Goal: Task Accomplishment & Management: Manage account settings

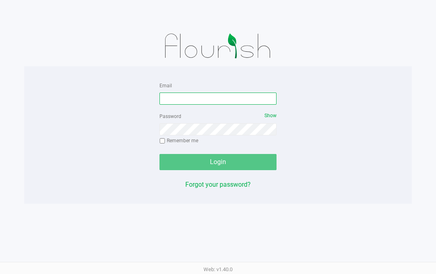
click at [256, 95] on input "Email" at bounding box center [217, 98] width 117 height 12
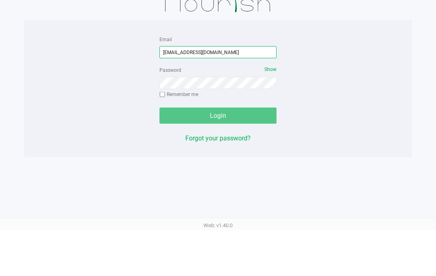
type input "firemanjoe816@gmail.com"
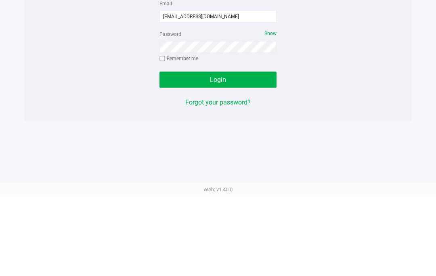
click at [191, 154] on button "Login" at bounding box center [217, 162] width 117 height 16
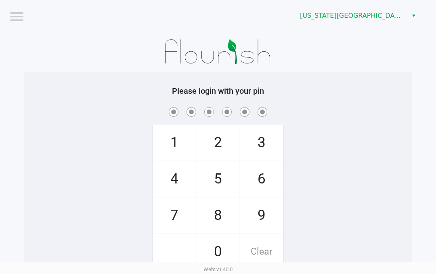
click at [257, 174] on span "6" at bounding box center [261, 179] width 43 height 36
checkbox input "true"
click at [214, 247] on span "0" at bounding box center [218, 252] width 43 height 36
checkbox input "true"
click at [257, 185] on span "6" at bounding box center [261, 179] width 43 height 36
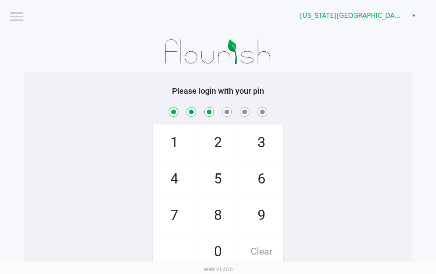
checkbox input "true"
click at [266, 251] on span "Clear" at bounding box center [261, 252] width 43 height 36
checkbox input "false"
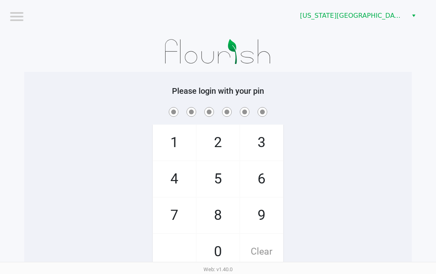
click at [269, 245] on span "Clear" at bounding box center [261, 252] width 43 height 36
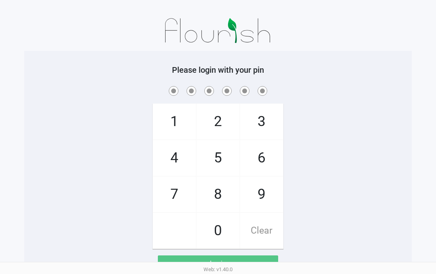
scroll to position [33, 0]
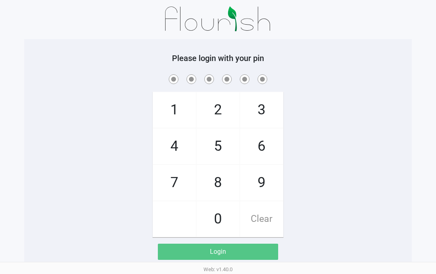
click at [262, 144] on span "6" at bounding box center [261, 146] width 43 height 36
checkbox input "true"
click at [222, 182] on span "8" at bounding box center [218, 183] width 43 height 36
checkbox input "true"
click at [225, 219] on span "0" at bounding box center [218, 219] width 43 height 36
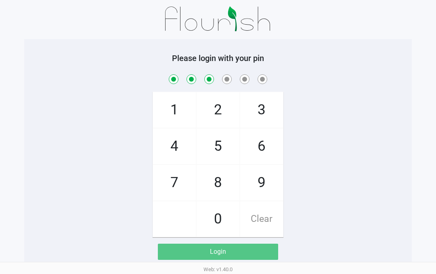
checkbox input "true"
click at [224, 220] on span "0" at bounding box center [218, 219] width 43 height 36
checkbox input "true"
click at [266, 148] on span "6" at bounding box center [261, 146] width 43 height 36
checkbox input "true"
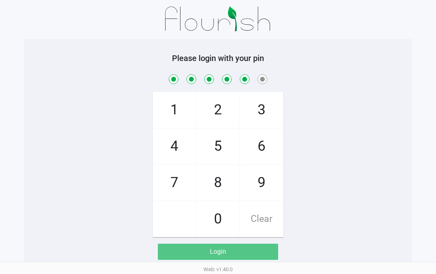
click at [221, 178] on span "8" at bounding box center [218, 183] width 43 height 36
checkbox input "true"
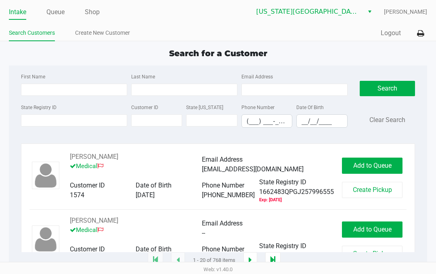
click at [55, 10] on link "Queue" at bounding box center [55, 11] width 18 height 11
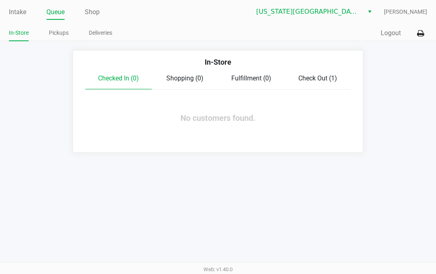
click at [320, 79] on span "Check Out (1)" at bounding box center [317, 78] width 39 height 8
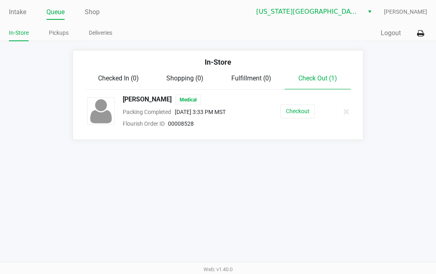
click at [296, 107] on button "Checkout" at bounding box center [297, 111] width 34 height 14
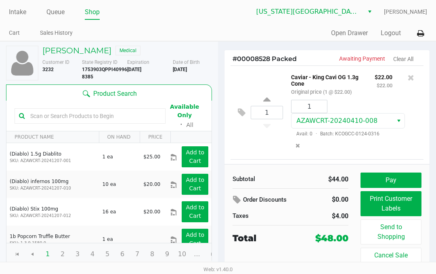
click at [237, 111] on button at bounding box center [243, 112] width 14 height 19
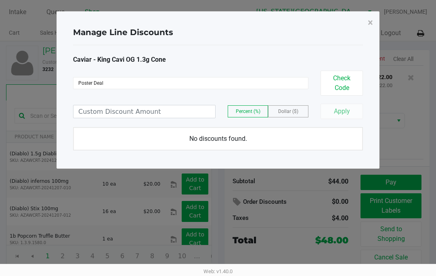
type input "Poster Deal"
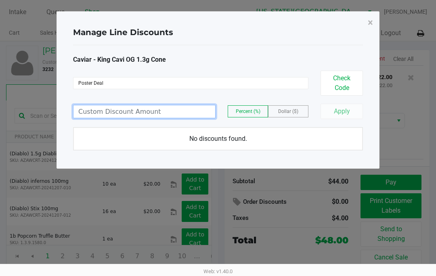
click at [94, 105] on input at bounding box center [144, 111] width 142 height 13
click at [247, 109] on span "Percent (%)" at bounding box center [248, 112] width 25 height 6
type input "100.00"
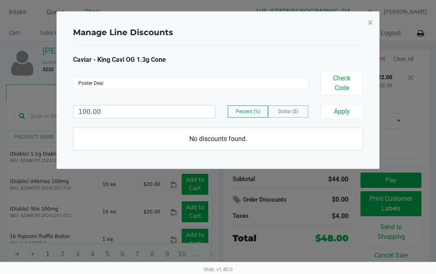
click at [344, 104] on button "Apply" at bounding box center [341, 111] width 42 height 15
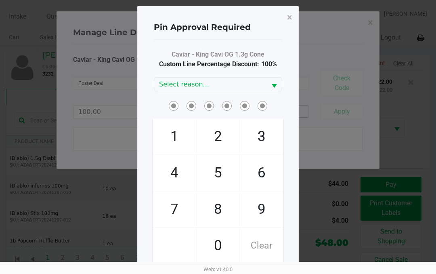
click at [266, 168] on span "6" at bounding box center [261, 173] width 43 height 36
checkbox input "true"
click at [228, 201] on span "8" at bounding box center [218, 209] width 43 height 36
checkbox input "true"
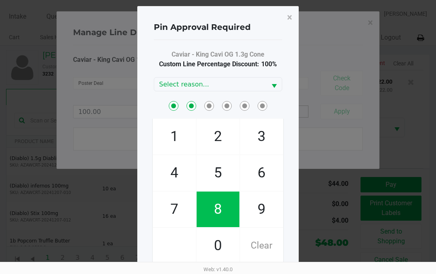
click at [218, 247] on span "0" at bounding box center [218, 246] width 43 height 36
checkbox input "true"
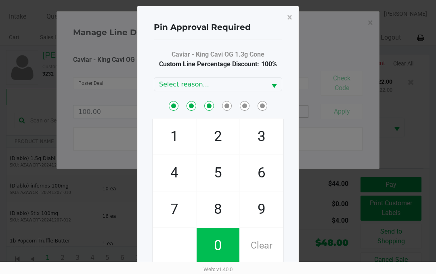
click at [220, 244] on span "0" at bounding box center [218, 246] width 43 height 36
checkbox input "true"
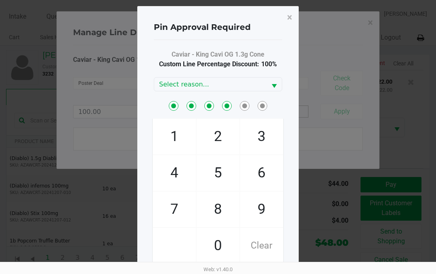
click at [262, 171] on span "6" at bounding box center [261, 173] width 43 height 36
checkbox input "true"
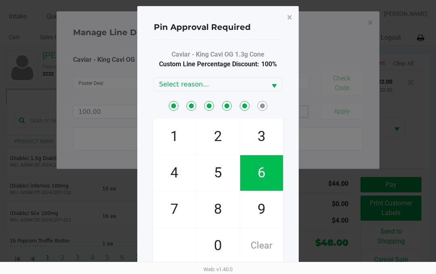
click at [224, 205] on span "8" at bounding box center [218, 209] width 43 height 36
checkbox input "true"
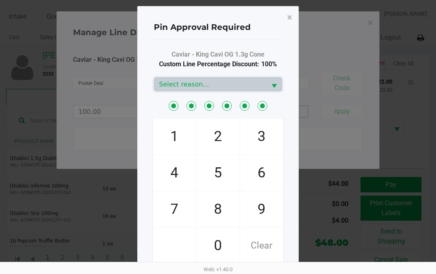
click at [259, 84] on span "Select reason..." at bounding box center [210, 84] width 102 height 10
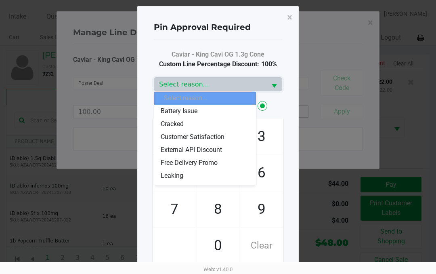
scroll to position [61, 0]
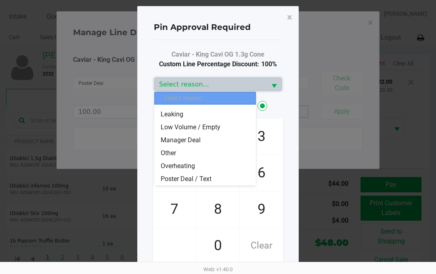
click at [211, 178] on li "Poster Deal / Text" at bounding box center [205, 178] width 102 height 13
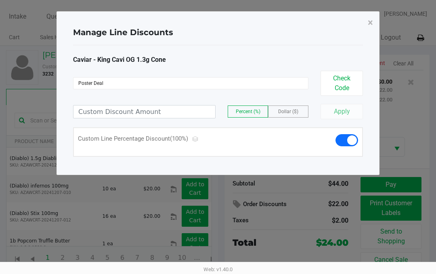
scroll to position [102, 0]
click at [368, 22] on span "×" at bounding box center [370, 22] width 5 height 11
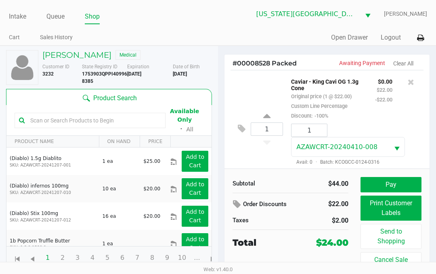
scroll to position [0, 0]
click at [52, 17] on link "Queue" at bounding box center [55, 16] width 18 height 11
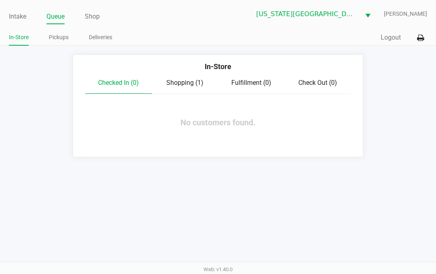
click at [184, 83] on span "Shopping (1)" at bounding box center [184, 83] width 37 height 8
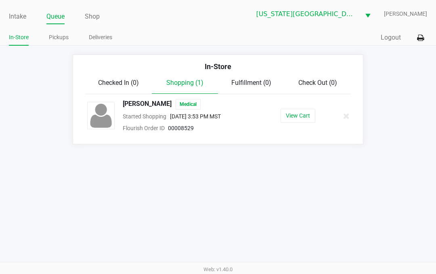
click at [303, 117] on button "View Cart" at bounding box center [297, 116] width 35 height 14
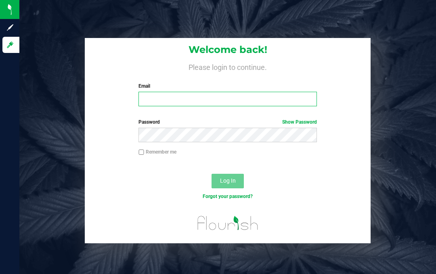
click at [159, 100] on input "Email" at bounding box center [227, 99] width 178 height 15
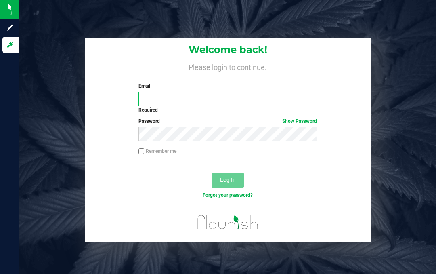
type input "[EMAIL_ADDRESS][DOMAIN_NAME]"
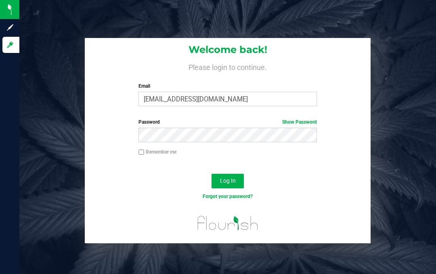
click at [233, 180] on span "Log In" at bounding box center [228, 180] width 16 height 6
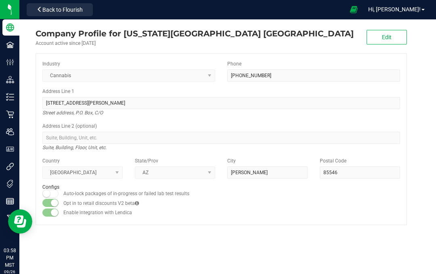
click at [407, 5] on link "Hi, [PERSON_NAME]!" at bounding box center [396, 9] width 63 height 8
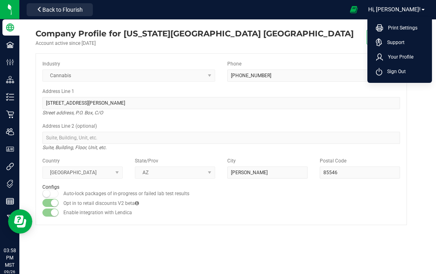
click at [386, 59] on span "Your Profile" at bounding box center [398, 57] width 30 height 8
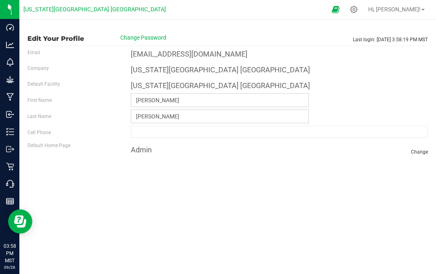
click at [8, 167] on icon at bounding box center [10, 166] width 8 height 8
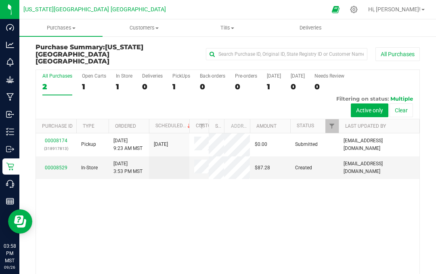
click at [160, 231] on div "00008174 (318917813) Pickup 9/6/2025 9:23 AM MST [DATE] $0.00 Submitted [EMAIL_…" at bounding box center [227, 219] width 383 height 172
click at [12, 132] on icon at bounding box center [10, 132] width 8 height 8
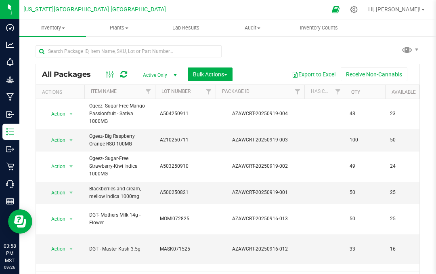
click at [0, 0] on img at bounding box center [0, 0] width 0 height 0
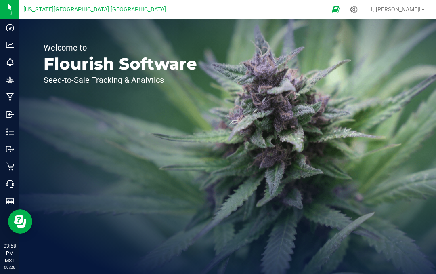
click at [0, 0] on p "Inventory" at bounding box center [0, 0] width 0 height 0
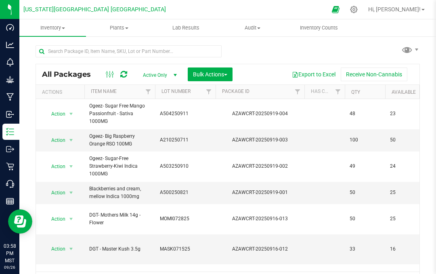
click at [261, 54] on div "All Packages Active Only Active Only Lab Samples Locked All Bulk Actions Add to…" at bounding box center [228, 165] width 384 height 255
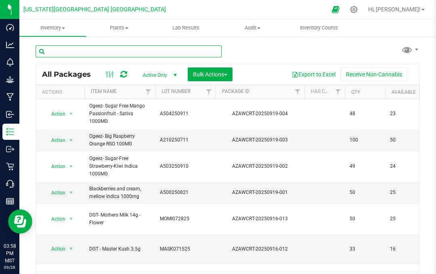
click at [85, 56] on input "text" at bounding box center [129, 51] width 186 height 12
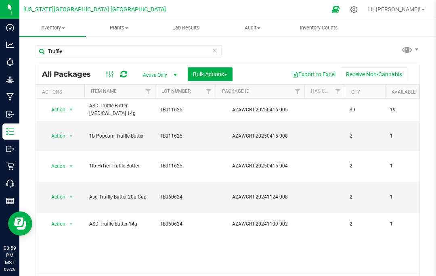
click at [275, 55] on div "Truffle All Packages Active Only Active Only Lab Samples Locked All Bulk Action…" at bounding box center [228, 166] width 384 height 257
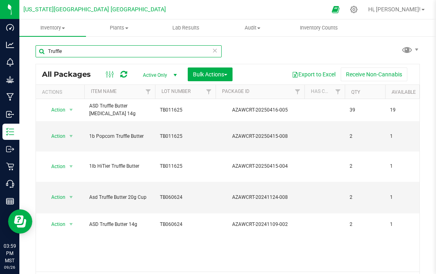
click at [68, 51] on input "Truffle" at bounding box center [129, 51] width 186 height 12
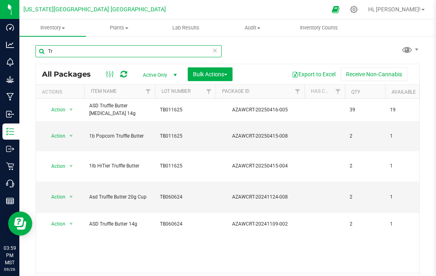
type input "T"
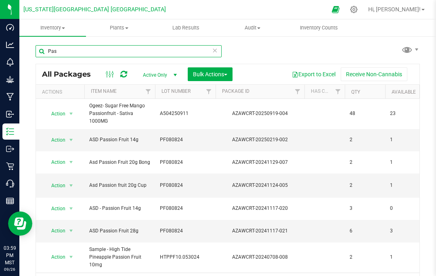
type input "Pas"
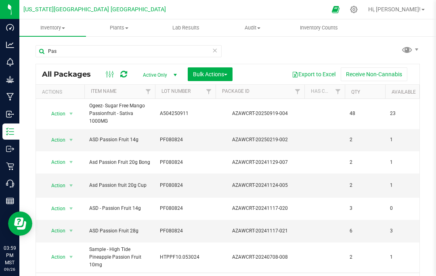
click at [270, 50] on div "Pas All Packages Active Only Active Only Lab Samples Locked All Bulk Actions Ad…" at bounding box center [228, 166] width 384 height 257
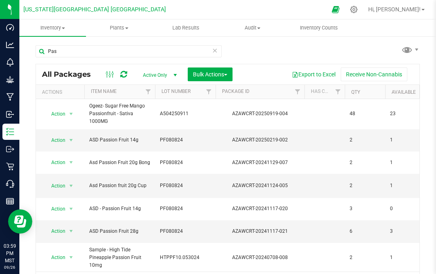
click at [57, 207] on span "Action" at bounding box center [55, 208] width 22 height 11
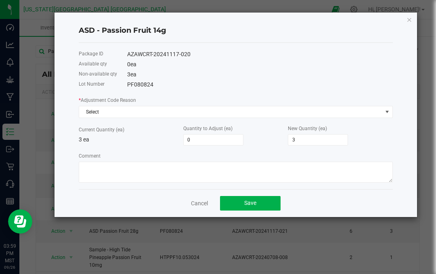
click at [191, 138] on input "0" at bounding box center [213, 139] width 59 height 10
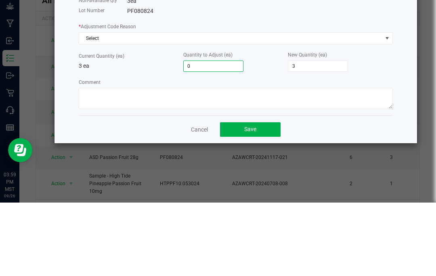
type input "1"
type input "4"
type input "3"
type input "6"
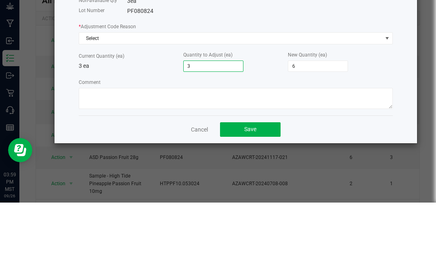
type input "3"
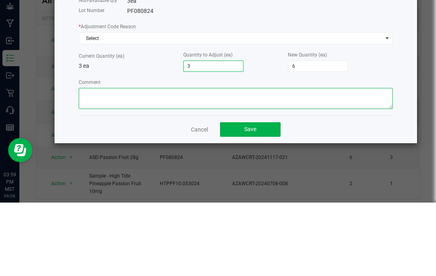
click at [110, 161] on textarea "Comment" at bounding box center [236, 171] width 314 height 21
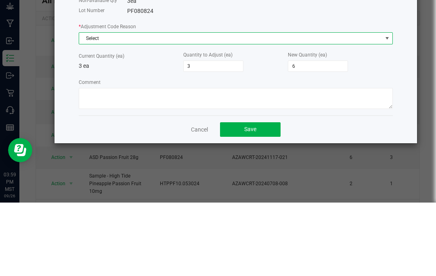
click at [94, 106] on span "Select" at bounding box center [230, 111] width 303 height 11
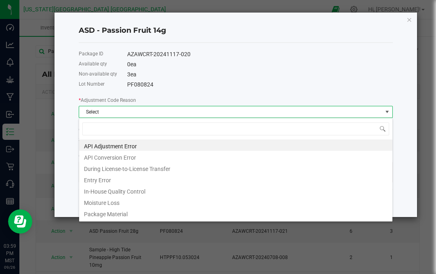
scroll to position [12, 314]
click at [100, 180] on li "Entry Error" at bounding box center [235, 178] width 313 height 11
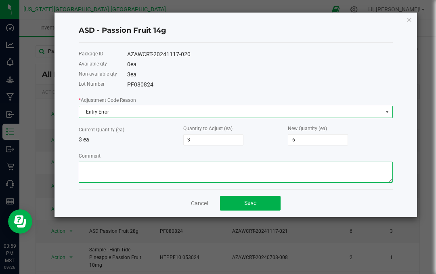
click at [96, 172] on textarea "Comment" at bounding box center [236, 171] width 314 height 21
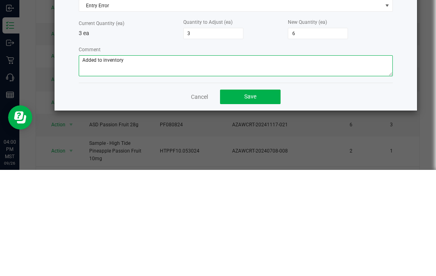
type textarea "Added to inventory"
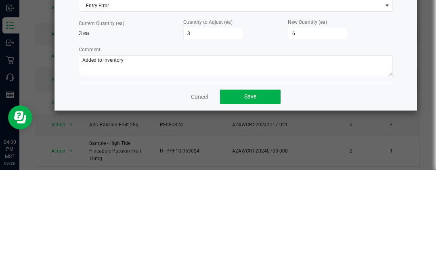
click at [252, 199] on span "Save" at bounding box center [250, 202] width 12 height 6
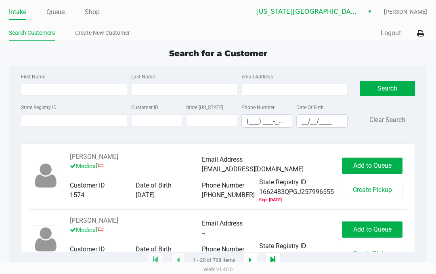
click at [57, 15] on link "Queue" at bounding box center [55, 11] width 18 height 11
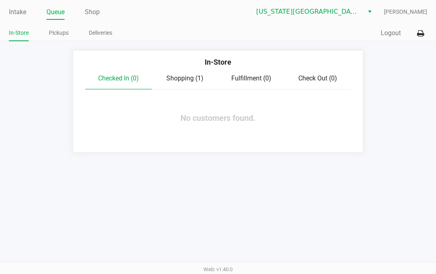
click at [184, 83] on div "Shopping (1)" at bounding box center [185, 78] width 67 height 10
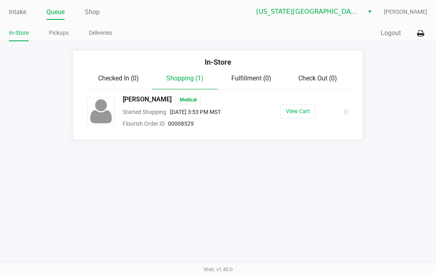
click at [293, 112] on button "View Cart" at bounding box center [297, 111] width 35 height 14
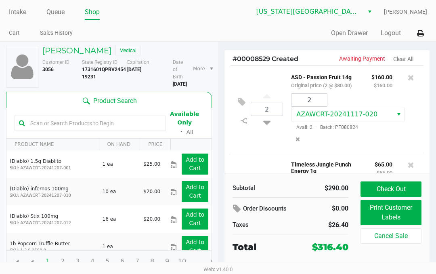
click at [240, 100] on button at bounding box center [243, 101] width 14 height 19
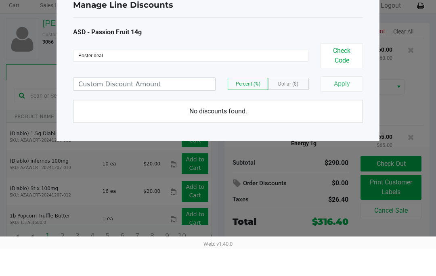
type input "Poster deal"
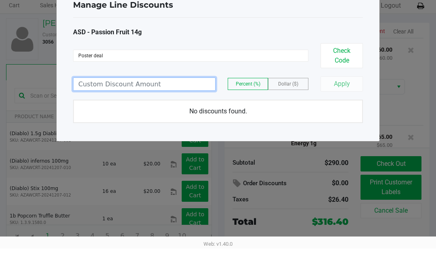
click at [113, 105] on input at bounding box center [144, 111] width 142 height 13
click at [337, 104] on button "Apply" at bounding box center [341, 111] width 42 height 15
type input "50.00"
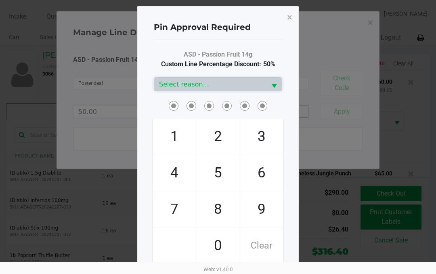
click at [263, 170] on span "6" at bounding box center [261, 173] width 43 height 36
checkbox input "true"
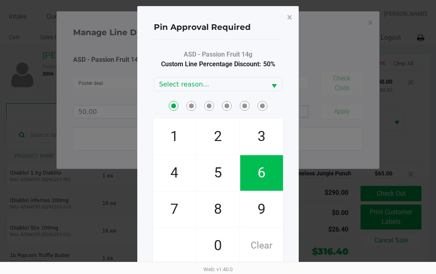
click at [221, 205] on span "8" at bounding box center [218, 209] width 43 height 36
checkbox input "true"
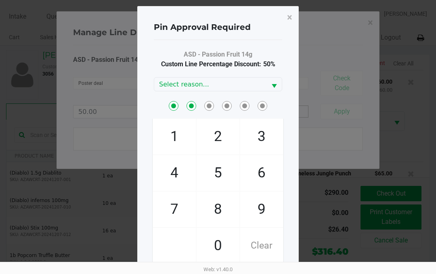
click at [211, 255] on span "0" at bounding box center [218, 246] width 43 height 36
checkbox input "true"
click at [211, 255] on span "0" at bounding box center [218, 246] width 43 height 36
checkbox input "true"
click at [267, 169] on span "6" at bounding box center [261, 173] width 43 height 36
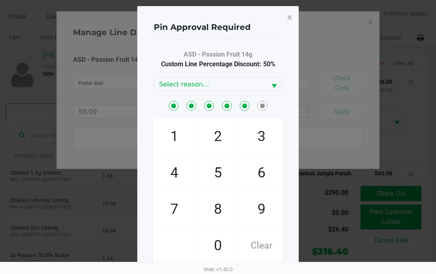
checkbox input "true"
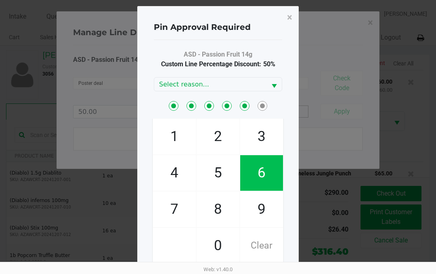
click at [217, 211] on span "8" at bounding box center [218, 209] width 43 height 36
checkbox input "true"
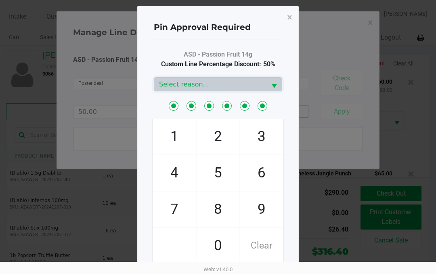
click at [190, 84] on span "Select reason..." at bounding box center [210, 84] width 102 height 10
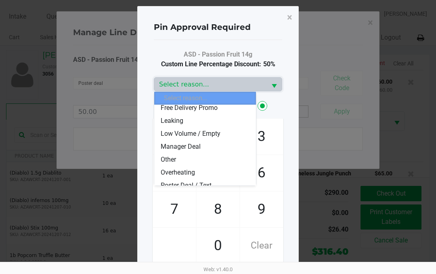
scroll to position [61, 0]
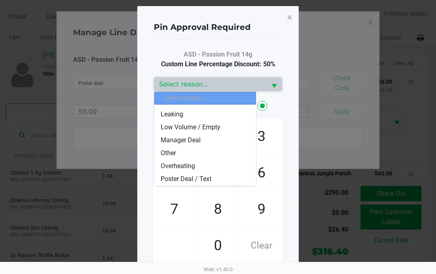
click at [178, 183] on span "Poster Deal / Text" at bounding box center [186, 179] width 51 height 10
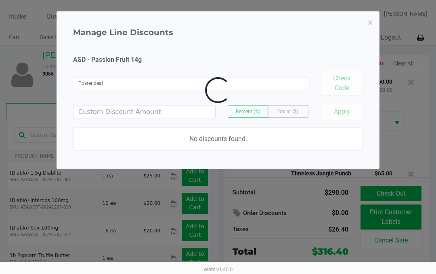
scroll to position [184, 0]
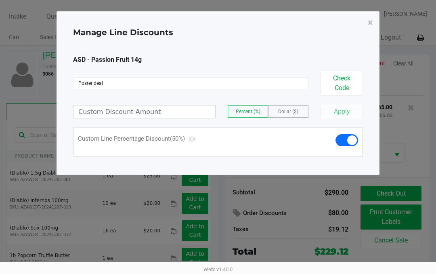
click at [366, 21] on button "×" at bounding box center [370, 22] width 18 height 23
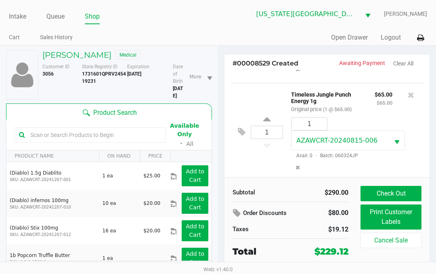
scroll to position [100, 0]
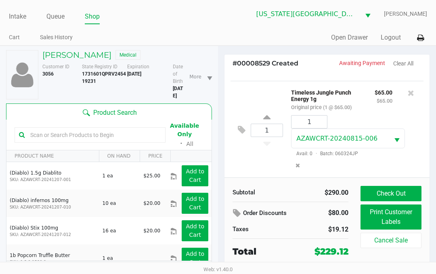
click at [239, 125] on button at bounding box center [243, 129] width 14 height 19
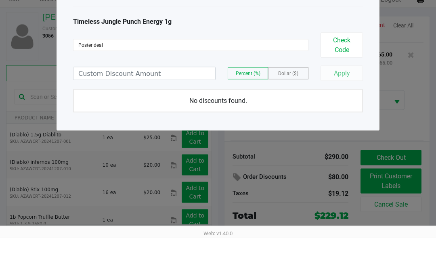
type input "Poster deal"
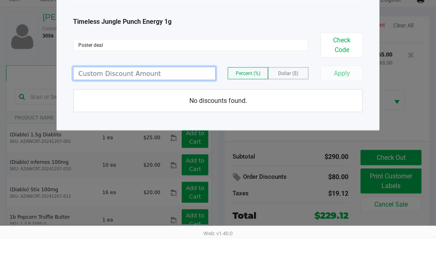
click at [97, 105] on input at bounding box center [144, 111] width 142 height 13
click at [331, 104] on button "Apply" at bounding box center [341, 111] width 42 height 15
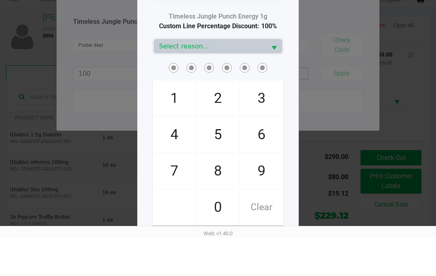
type input "100.00"
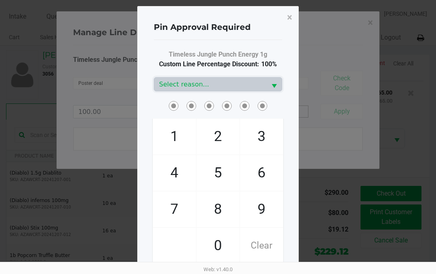
click at [270, 172] on span "6" at bounding box center [261, 173] width 43 height 36
checkbox input "true"
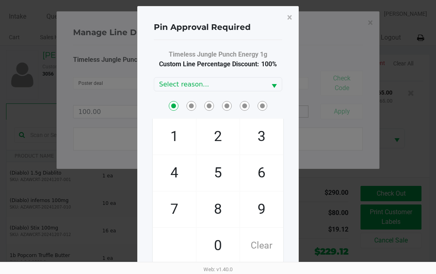
click at [209, 209] on span "8" at bounding box center [218, 209] width 43 height 36
checkbox input "true"
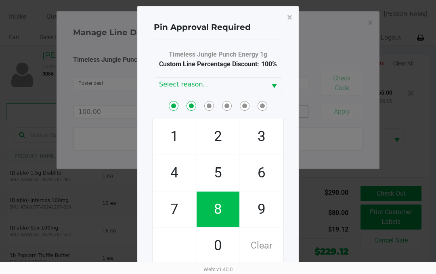
click at [215, 250] on span "0" at bounding box center [218, 246] width 43 height 36
checkbox input "true"
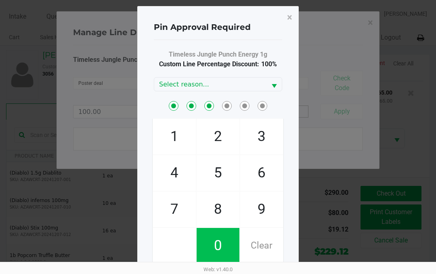
click at [213, 253] on span "0" at bounding box center [218, 246] width 43 height 36
checkbox input "true"
click at [259, 169] on span "6" at bounding box center [261, 173] width 43 height 36
checkbox input "true"
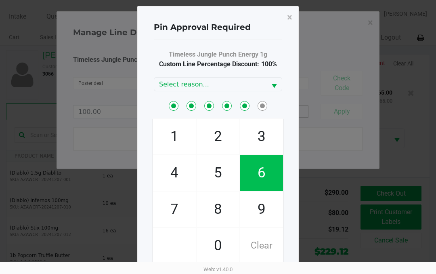
click at [219, 213] on span "8" at bounding box center [218, 209] width 43 height 36
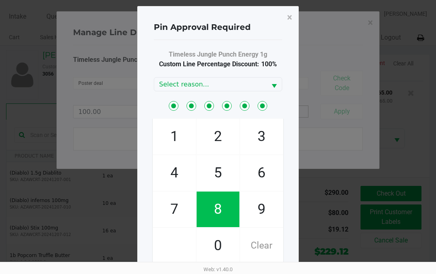
checkbox input "true"
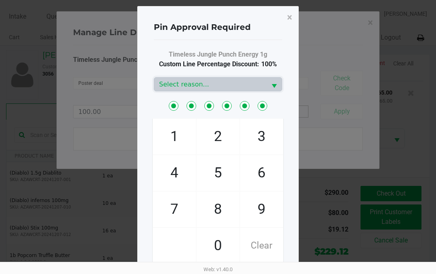
click at [208, 89] on span "Select reason..." at bounding box center [210, 84] width 102 height 10
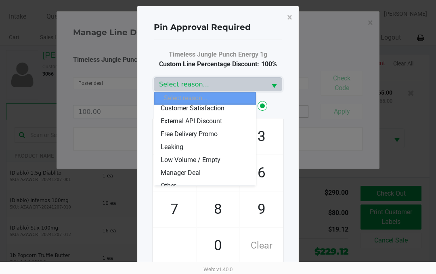
scroll to position [61, 0]
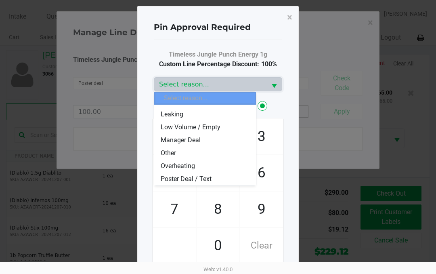
click at [176, 178] on span "Poster Deal / Text" at bounding box center [186, 179] width 51 height 10
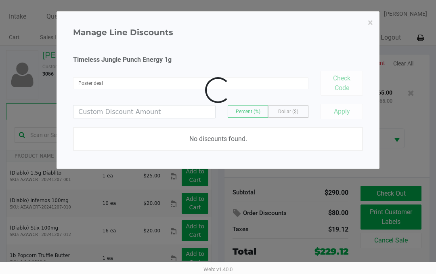
scroll to position [203, 0]
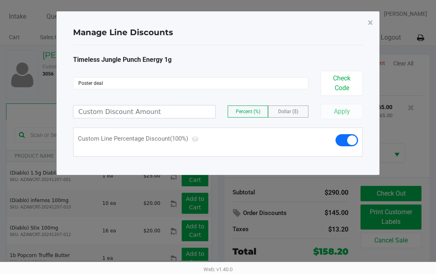
click at [362, 24] on button "×" at bounding box center [370, 22] width 18 height 23
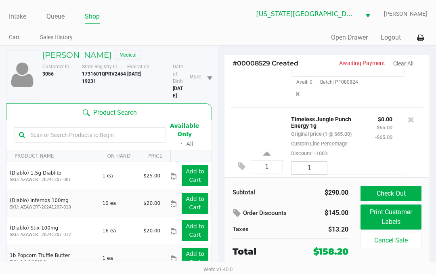
scroll to position [76, 0]
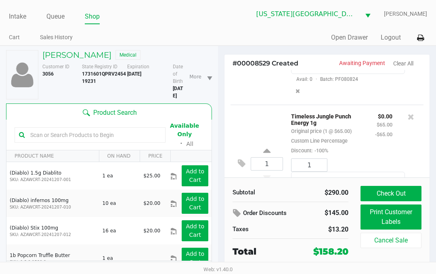
click at [401, 122] on div at bounding box center [410, 133] width 25 height 44
click at [408, 122] on button at bounding box center [411, 116] width 6 height 11
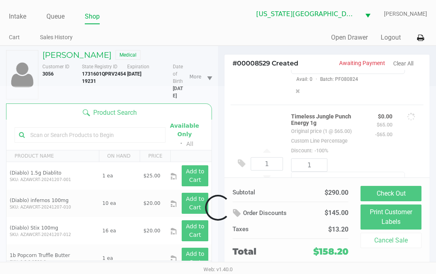
scroll to position [104, 0]
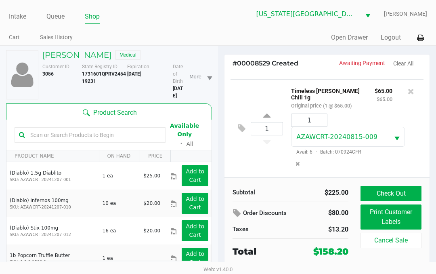
click at [404, 91] on div at bounding box center [410, 98] width 25 height 25
click at [411, 89] on icon at bounding box center [411, 91] width 6 height 8
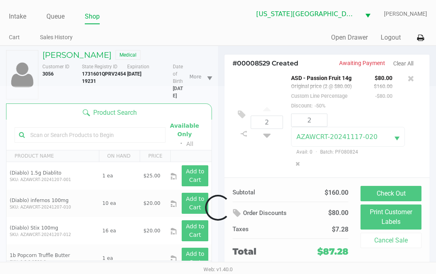
scroll to position [4, 0]
